Goal: Task Accomplishment & Management: Complete application form

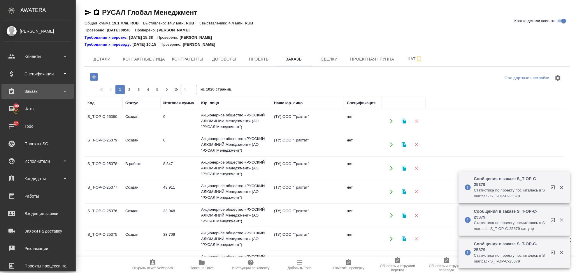
click at [41, 91] on div "Заказы" at bounding box center [37, 91] width 67 height 9
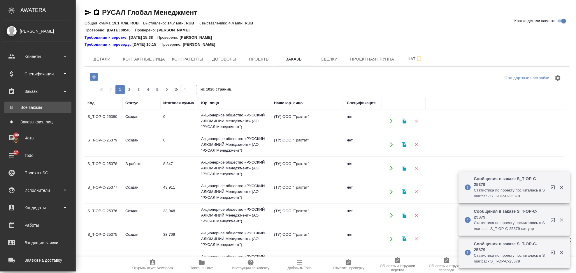
click at [44, 111] on link "В Все заказы" at bounding box center [37, 108] width 67 height 12
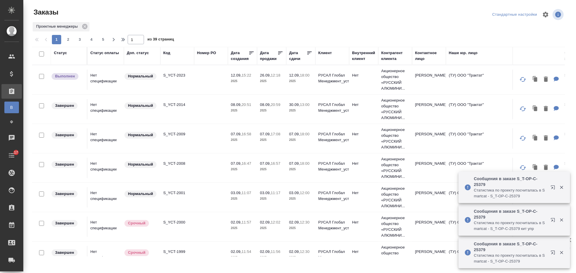
click at [167, 53] on div "Код" at bounding box center [166, 53] width 7 height 6
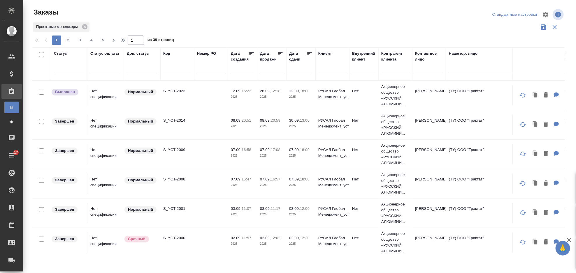
click at [170, 69] on div at bounding box center [177, 70] width 28 height 14
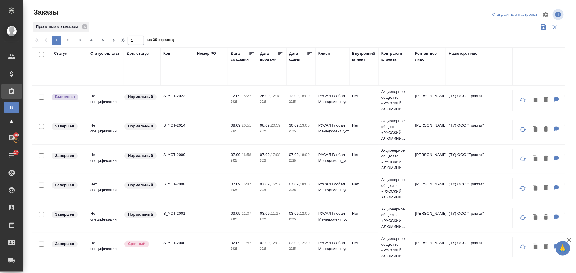
click at [179, 74] on input "text" at bounding box center [177, 74] width 28 height 7
paste input "S_GacMotor- 164"
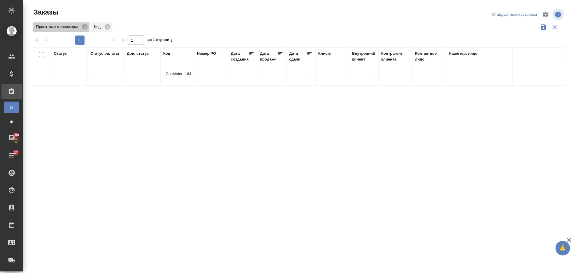
click at [84, 26] on icon at bounding box center [85, 27] width 6 height 6
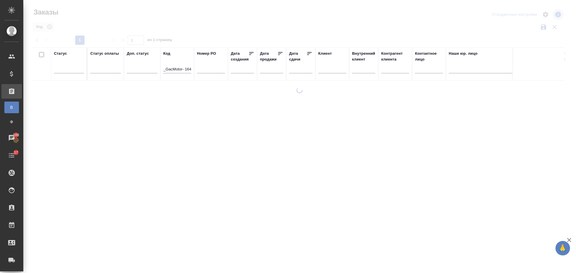
scroll to position [0, 0]
click at [181, 67] on input "S_GacMotor- 164" at bounding box center [177, 69] width 28 height 7
click at [180, 68] on input "S_GacMotor- 164" at bounding box center [177, 69] width 28 height 7
click at [186, 69] on input "S_GacMotor- 164" at bounding box center [177, 69] width 28 height 7
drag, startPoint x: 168, startPoint y: 67, endPoint x: 156, endPoint y: 68, distance: 11.4
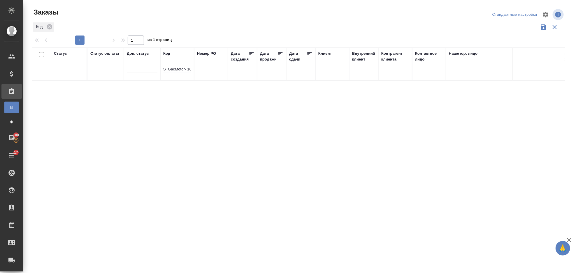
click at [156, 68] on tr "Статус Статус оплаты Доп. статус Код S_GacMotor- 164 Номер PO Дата создания Дат…" at bounding box center [520, 63] width 976 height 33
click at [182, 69] on input "GacMotor- 164" at bounding box center [177, 69] width 28 height 7
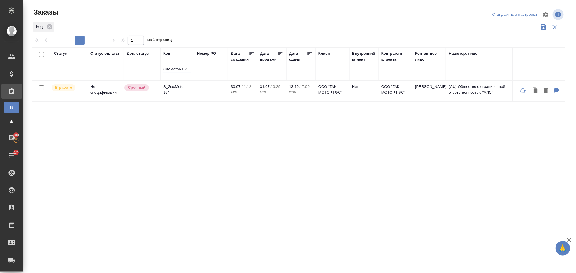
click at [208, 92] on td at bounding box center [211, 91] width 34 height 20
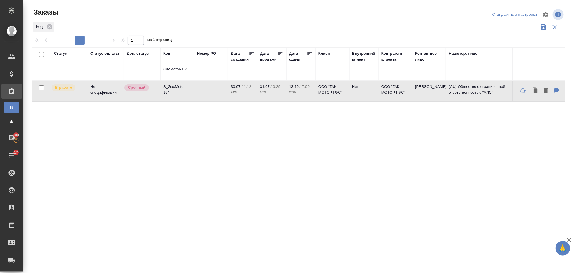
click at [208, 92] on td at bounding box center [211, 91] width 34 height 20
click at [188, 69] on input "GacMotor-164" at bounding box center [177, 69] width 28 height 7
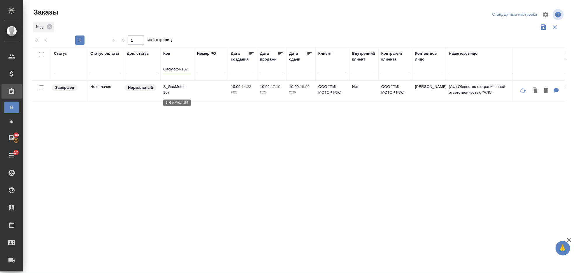
type input "GacMotor-167"
click at [182, 92] on p "S_GacMotor-167" at bounding box center [177, 90] width 28 height 12
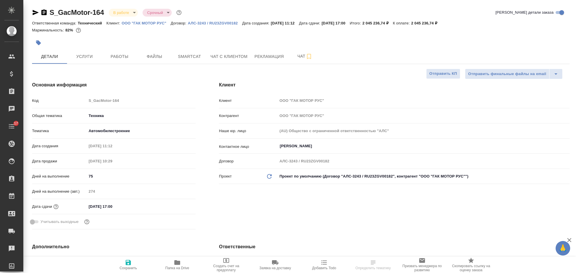
select select "RU"
click at [272, 57] on span "Рекламация" at bounding box center [268, 56] width 29 height 7
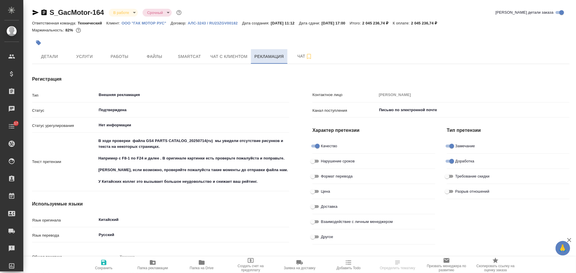
type textarea "x"
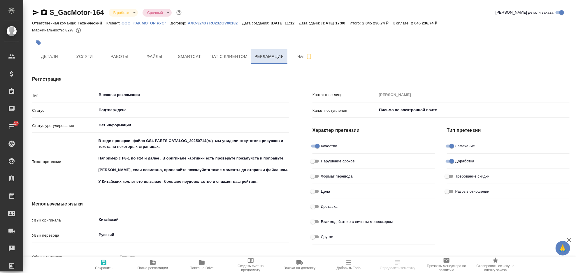
type textarea "x"
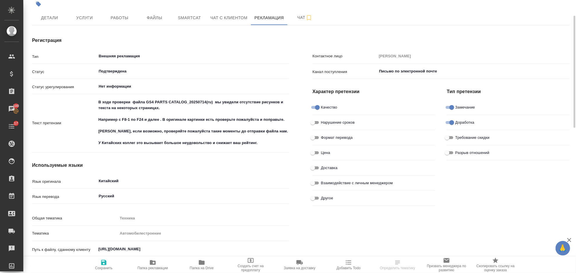
type textarea "x"
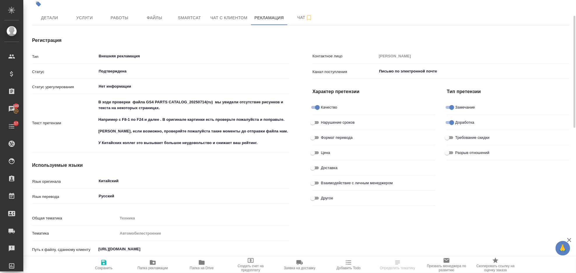
type textarea "x"
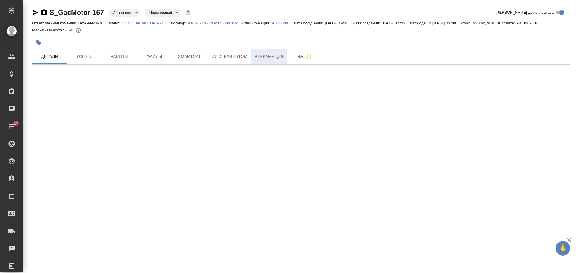
select select "RU"
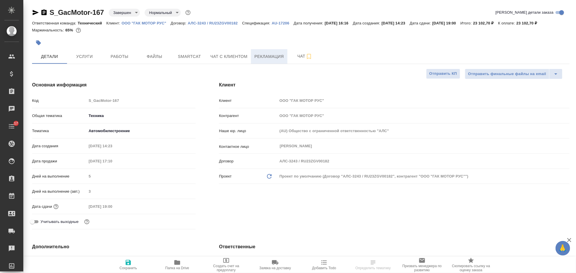
click at [264, 58] on span "Рекламация" at bounding box center [268, 56] width 29 height 7
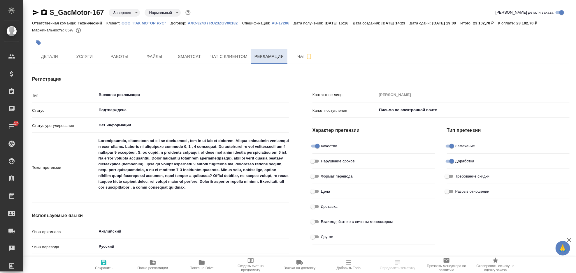
type textarea "x"
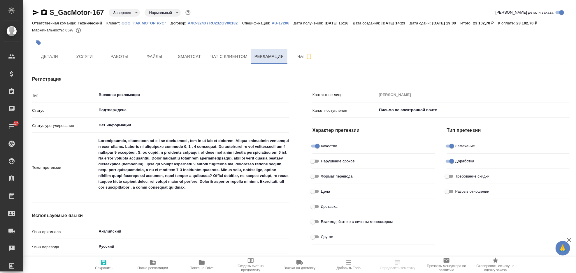
type textarea "x"
type input "Сергеева Анастасия"
type textarea "x"
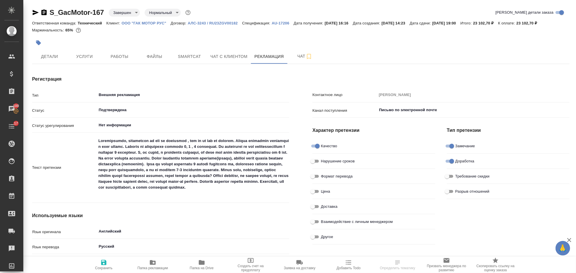
type textarea "x"
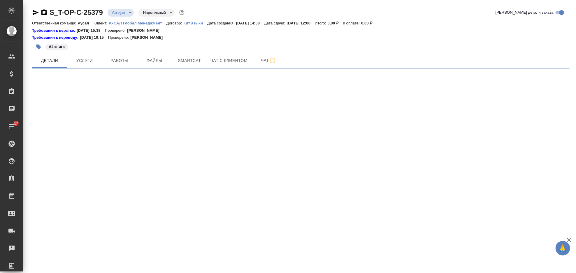
select select "RU"
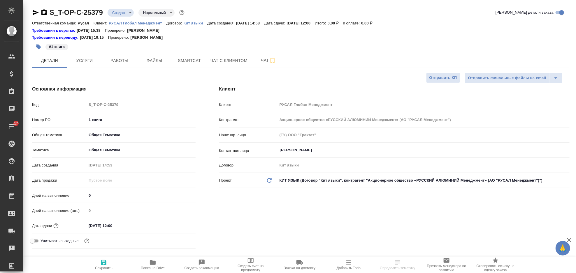
type textarea "x"
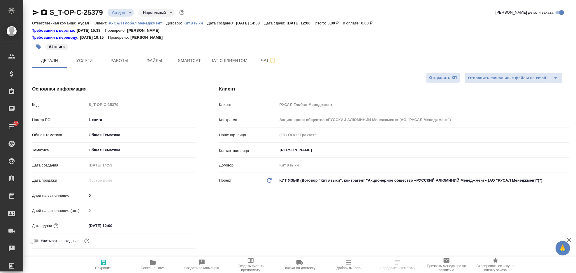
type textarea "x"
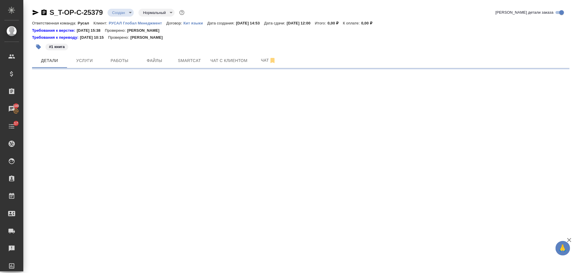
select select "RU"
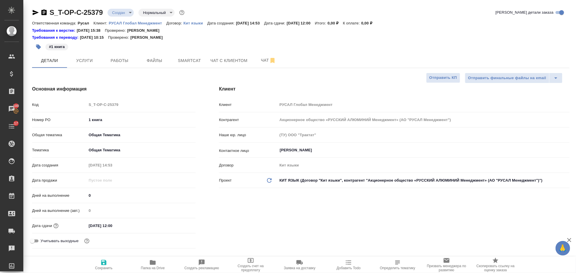
type textarea "x"
click at [146, 23] on p "РУСАЛ Глобал Менеджмент" at bounding box center [138, 23] width 58 height 4
type textarea "x"
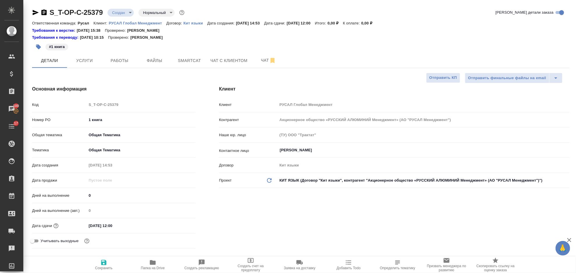
type textarea "x"
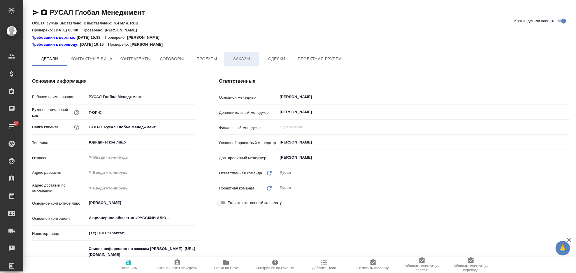
type textarea "x"
click at [241, 61] on span "Заказы" at bounding box center [242, 59] width 28 height 7
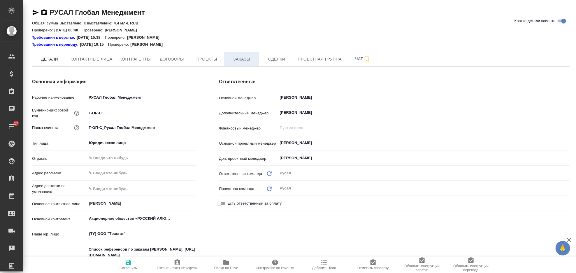
type textarea "x"
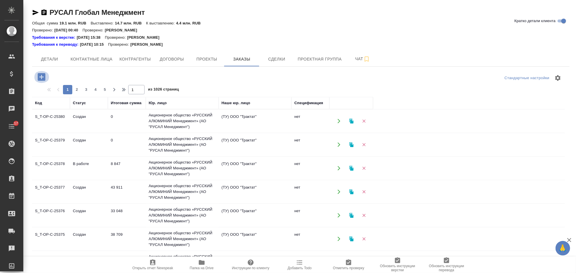
click at [42, 73] on icon "button" at bounding box center [42, 77] width 8 height 8
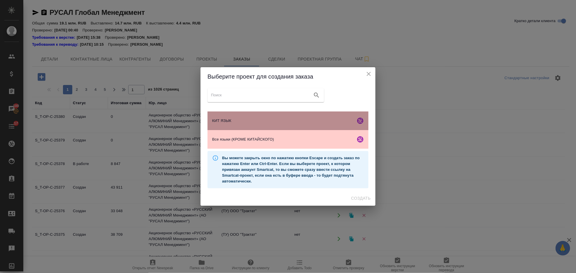
click at [269, 122] on span "КИТ ЯЗЫК" at bounding box center [282, 121] width 141 height 6
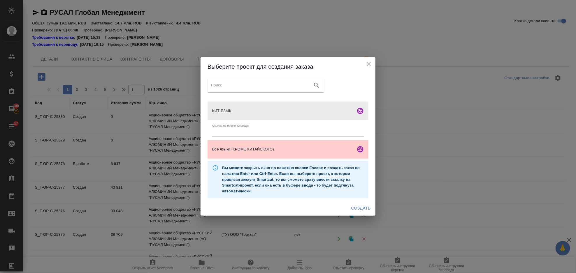
click at [359, 206] on span "Создать" at bounding box center [361, 208] width 20 height 7
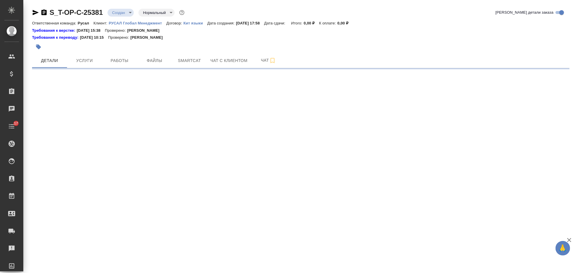
select select "RU"
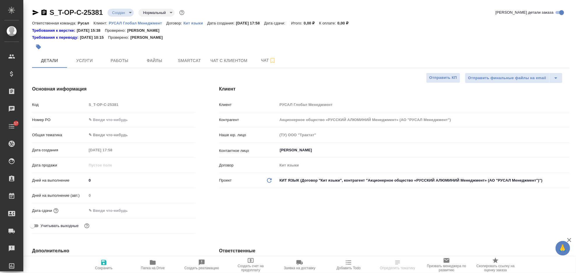
type textarea "x"
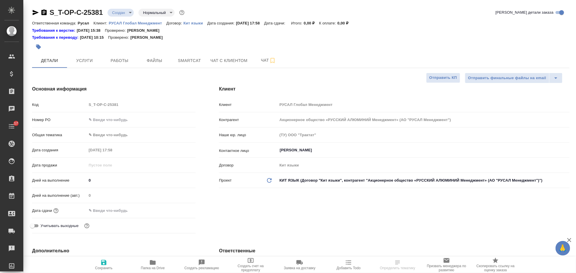
type textarea "x"
click at [120, 122] on input "text" at bounding box center [141, 120] width 108 height 8
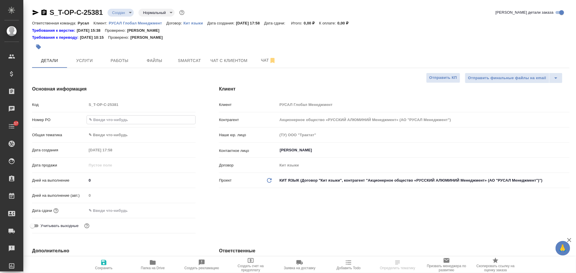
paste input "https://tera.awatera.com/Order/68c15fc57004ed7ab0ad4ed7/reclamation"
type input "https://tera.awatera.com/Order/68c15fc57004ed7ab0ad4ed7/reclamation"
type textarea "x"
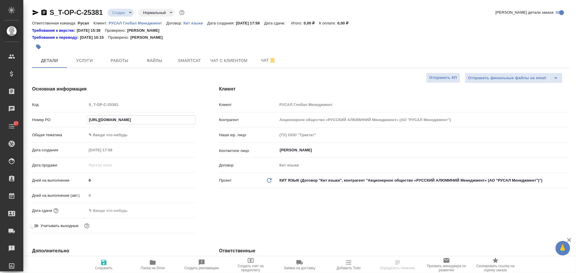
scroll to position [0, 24]
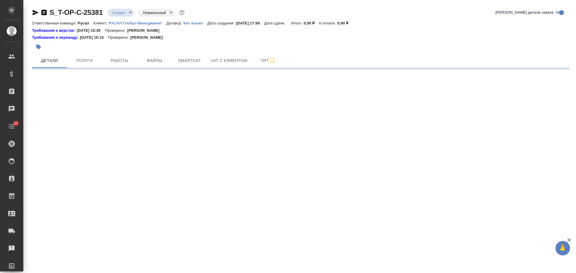
select select "RU"
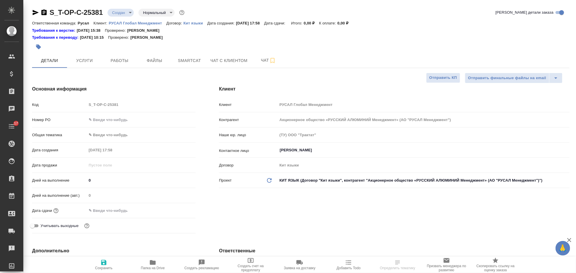
type textarea "x"
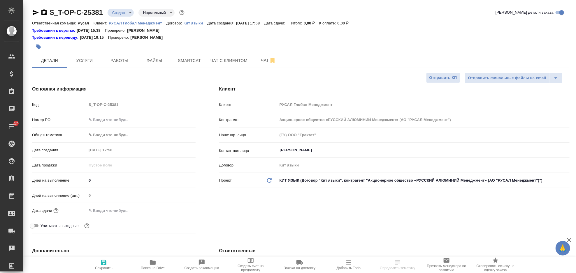
type textarea "x"
click at [124, 118] on input "text" at bounding box center [141, 120] width 109 height 8
type input "1"
type textarea "x"
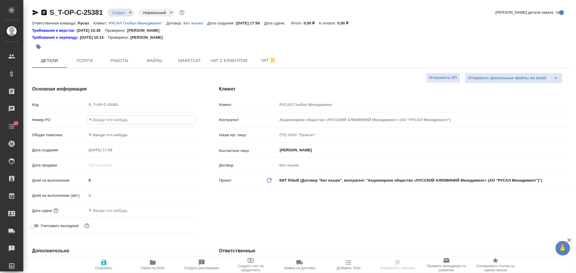
type textarea "x"
type input "19"
type textarea "x"
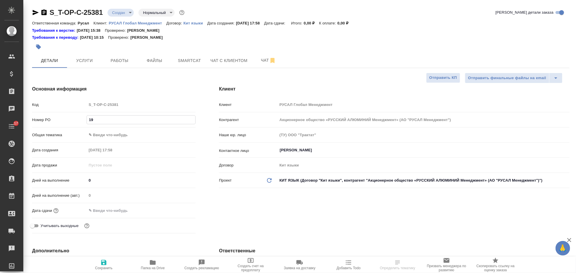
type input "19"
type textarea "x"
type input "19 к"
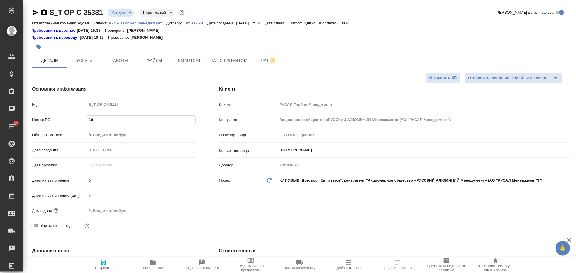
type textarea "x"
type input "19 кн"
type textarea "x"
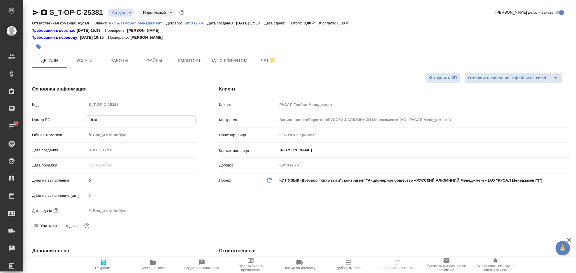
type textarea "x"
type input "19 кни"
type textarea "x"
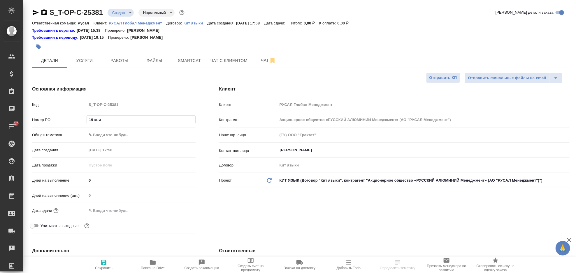
type textarea "x"
type input "19 книг"
type textarea "x"
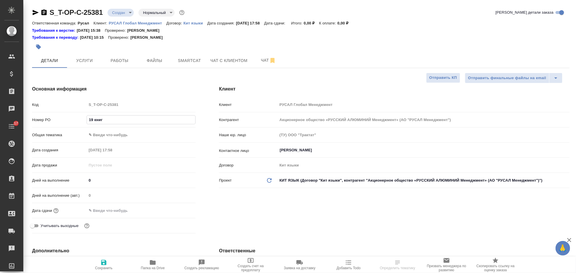
type input "19 книга"
type textarea "x"
type input "19 книга"
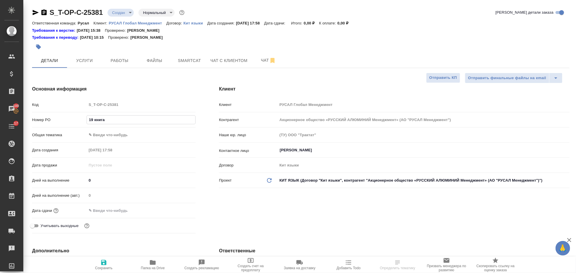
click at [126, 134] on body "🙏 .cls-1 fill:#fff; AWATERA Gorlenko Yuliua Клиенты Спецификации Заказы 100 Чат…" at bounding box center [288, 136] width 576 height 273
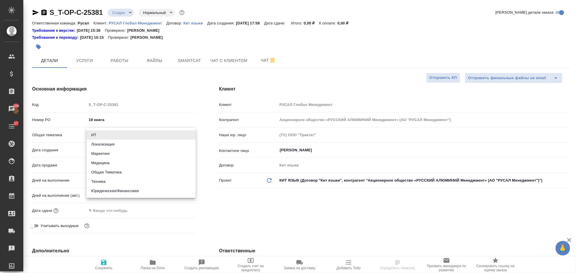
click at [118, 174] on li "Общая Тематика" at bounding box center [141, 172] width 109 height 9
type input "obtem"
type textarea "x"
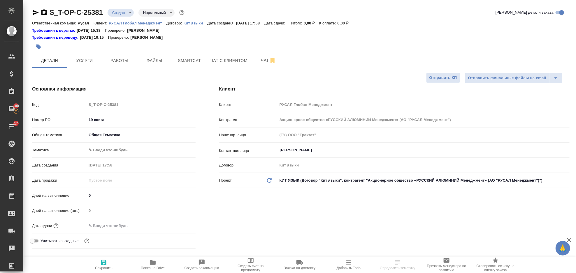
click at [115, 148] on body "🙏 .cls-1 fill:#fff; AWATERA Gorlenko Yuliua Клиенты Спецификации Заказы 100 Чат…" at bounding box center [288, 136] width 576 height 273
click at [122, 151] on li "Общая Тематика" at bounding box center [141, 150] width 109 height 9
type textarea "x"
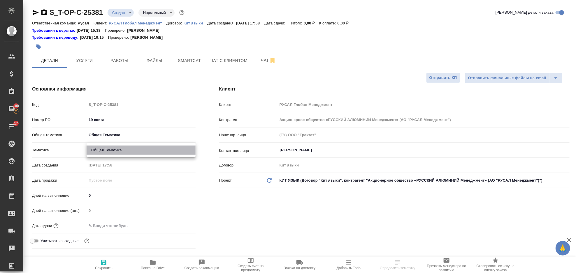
type input "6012b1ca196b0e5c9229a120"
drag, startPoint x: 121, startPoint y: 223, endPoint x: 143, endPoint y: 222, distance: 21.9
click at [121, 223] on input "text" at bounding box center [112, 226] width 51 height 8
click at [179, 226] on icon "button" at bounding box center [178, 225] width 7 height 7
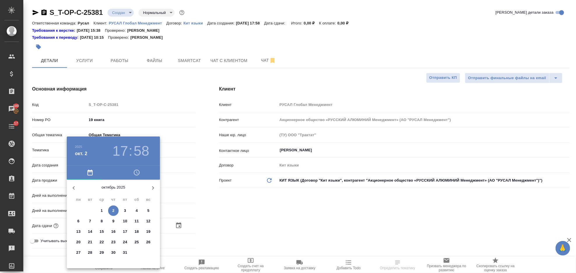
click at [80, 219] on span "6" at bounding box center [78, 222] width 10 height 6
type input "06.10.2025 17:58"
type textarea "x"
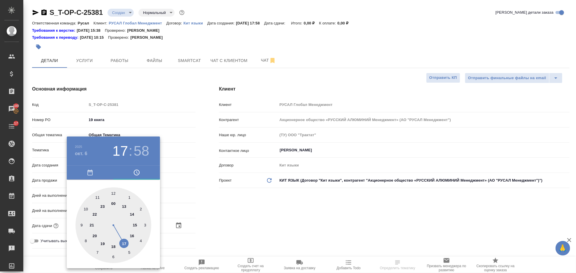
click at [112, 195] on div at bounding box center [113, 226] width 76 height 76
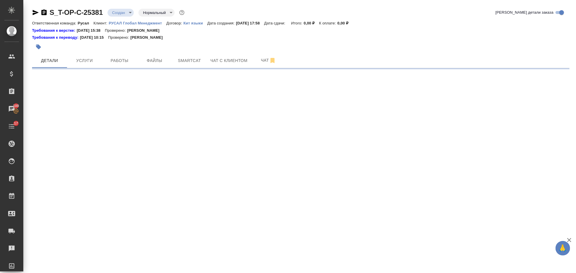
click at [112, 194] on div ".cls-1 fill:#fff; AWATERA Gorlenko Yuliua Клиенты Спецификации Заказы 100 Чаты …" at bounding box center [288, 136] width 576 height 273
select select "RU"
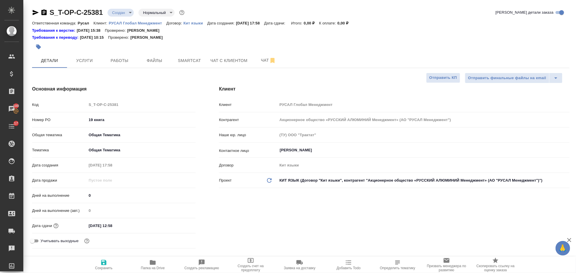
type textarea "x"
click at [108, 223] on input "06.10.2025 12:58" at bounding box center [112, 226] width 51 height 8
click at [179, 225] on icon "button" at bounding box center [178, 225] width 7 height 7
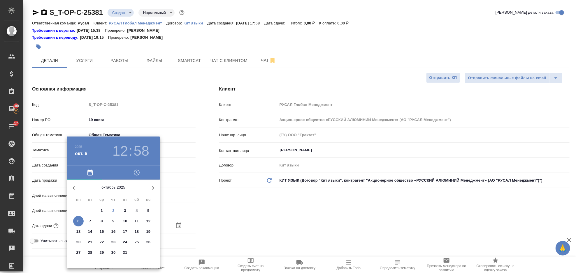
click at [78, 222] on p "6" at bounding box center [78, 222] width 2 height 6
type textarea "x"
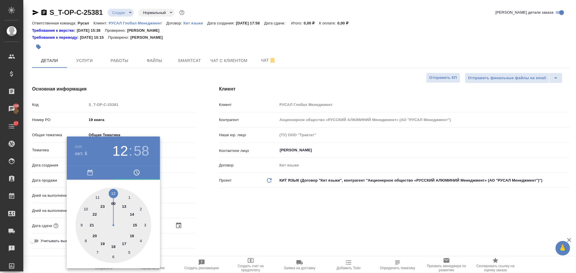
click at [112, 192] on div at bounding box center [113, 226] width 76 height 76
type textarea "x"
click at [112, 192] on div at bounding box center [113, 226] width 76 height 76
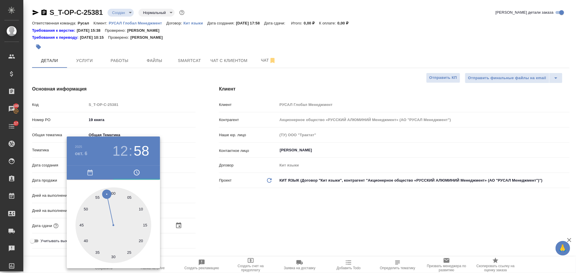
type input "06.10.2025 12:00"
type textarea "x"
click at [268, 200] on div at bounding box center [288, 136] width 576 height 273
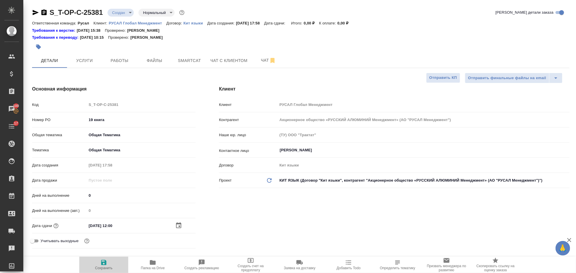
click at [105, 260] on icon "button" at bounding box center [103, 262] width 7 height 7
type textarea "x"
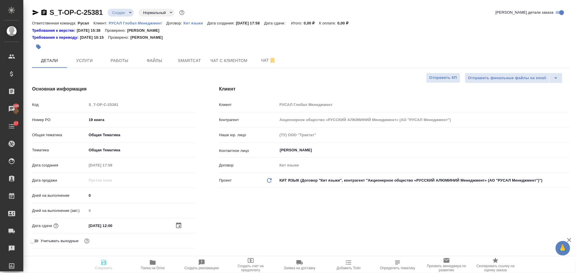
type textarea "x"
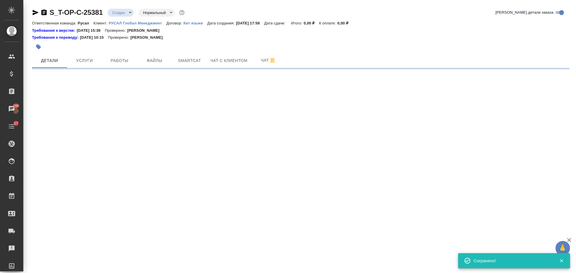
select select "RU"
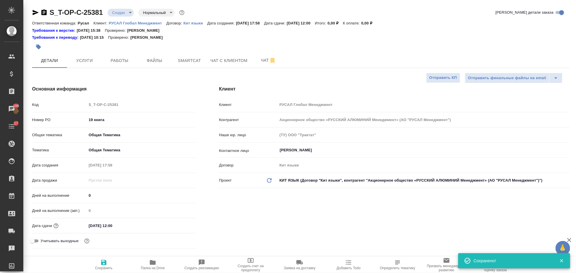
type textarea "x"
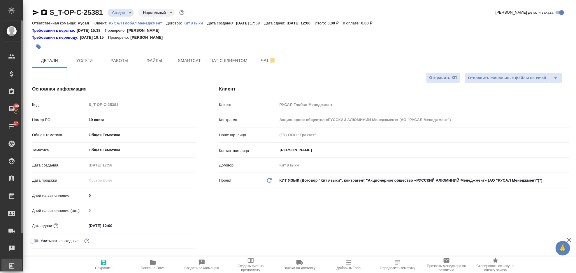
type textarea "x"
click at [153, 267] on span "Папка на Drive" at bounding box center [153, 268] width 24 height 4
type textarea "x"
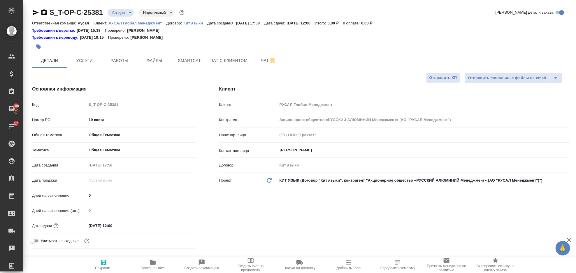
type textarea "x"
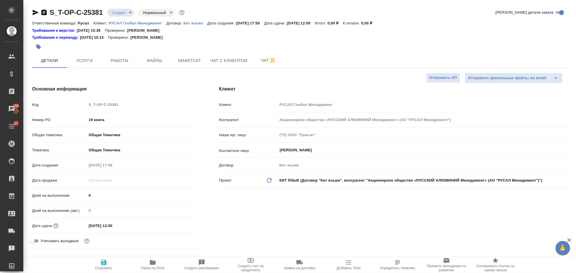
click at [105, 263] on icon "button" at bounding box center [103, 262] width 5 height 5
type textarea "x"
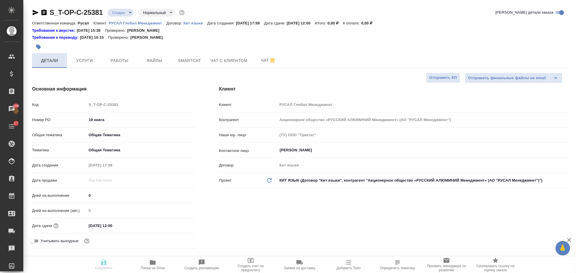
type textarea "x"
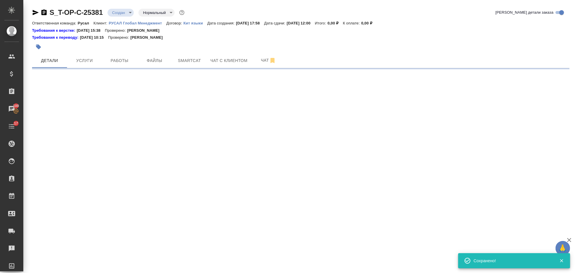
click at [35, 14] on icon "button" at bounding box center [36, 12] width 6 height 5
select select "RU"
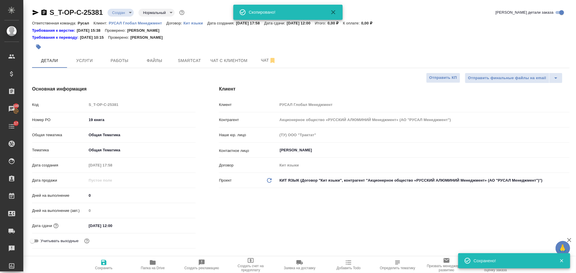
type textarea "x"
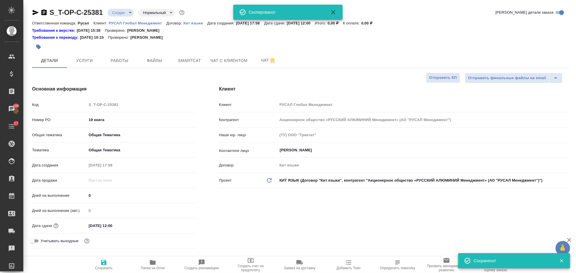
type textarea "x"
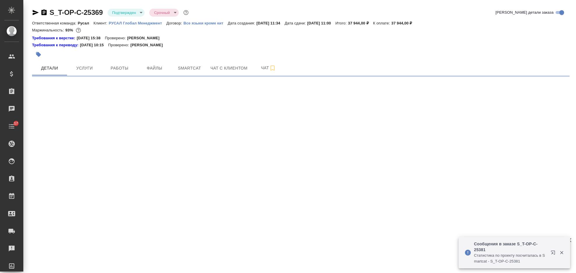
select select "RU"
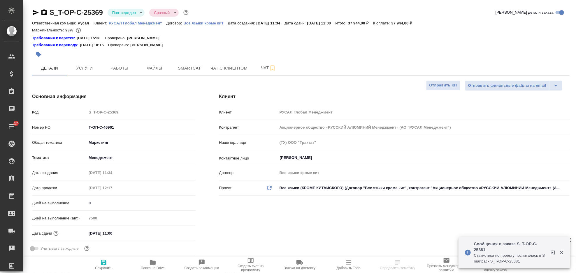
type textarea "x"
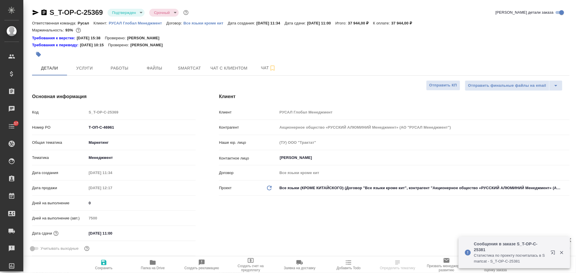
type textarea "x"
drag, startPoint x: 118, startPoint y: 129, endPoint x: 84, endPoint y: 130, distance: 33.8
click at [84, 130] on div "Номер PO Т-ОП-С-46961" at bounding box center [113, 127] width 163 height 10
type textarea "x"
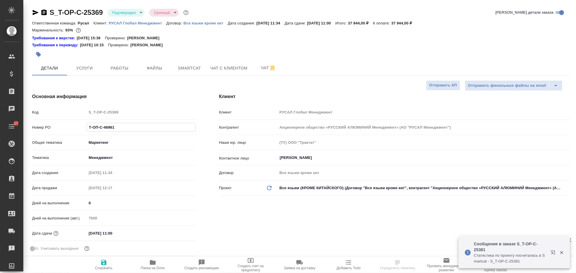
type textarea "x"
select select "RU"
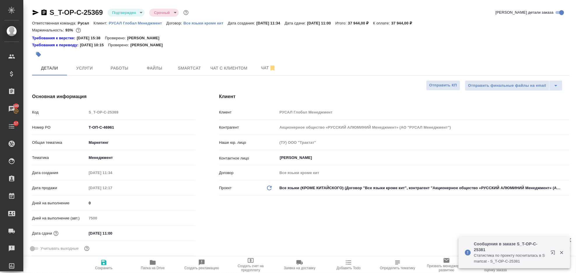
type textarea "x"
